Goal: Information Seeking & Learning: Learn about a topic

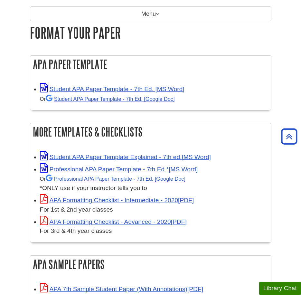
scroll to position [53, 0]
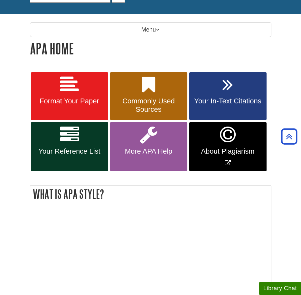
scroll to position [74, 0]
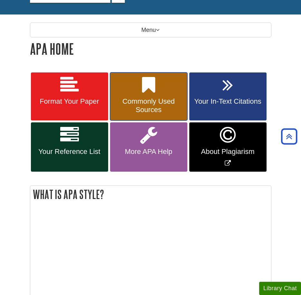
click at [173, 103] on span "Commonly Used Sources" at bounding box center [149, 105] width 68 height 17
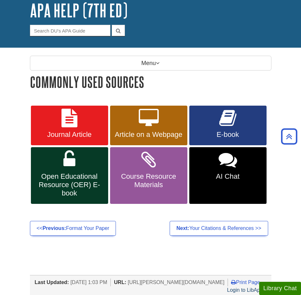
scroll to position [41, 0]
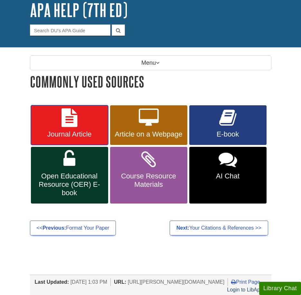
click at [89, 127] on link "Journal Article" at bounding box center [69, 125] width 77 height 40
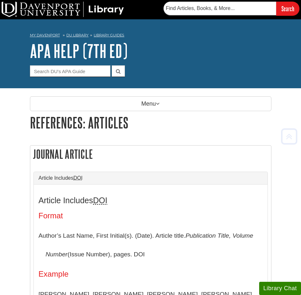
scroll to position [145, 0]
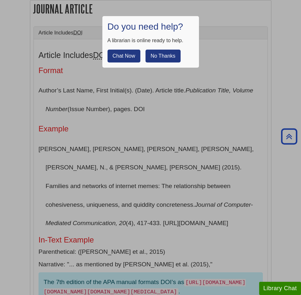
click at [160, 59] on button "No Thanks" at bounding box center [162, 56] width 35 height 13
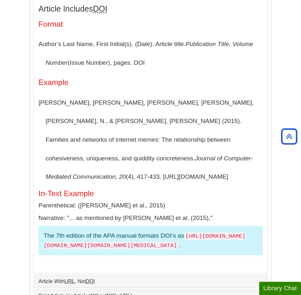
scroll to position [190, 0]
